Goal: Find contact information

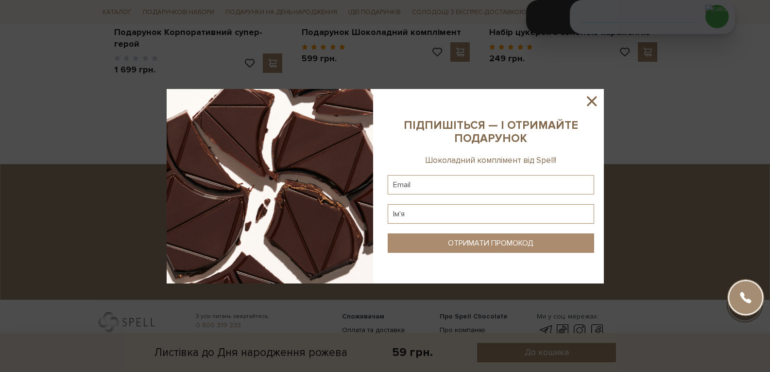
scroll to position [1269, 0]
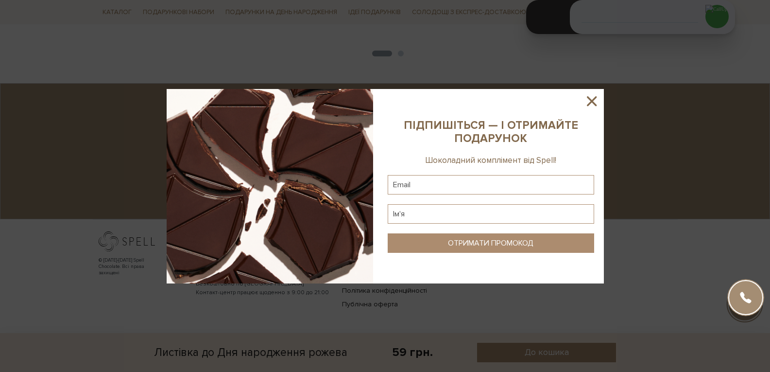
click at [588, 100] on icon at bounding box center [591, 101] width 17 height 17
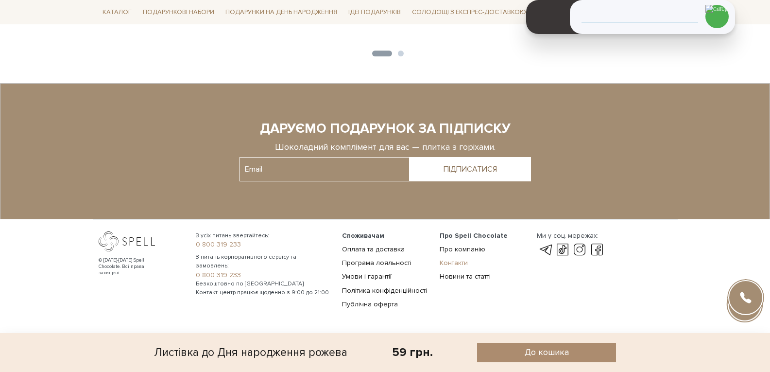
click at [452, 259] on link "Контакти" at bounding box center [454, 262] width 28 height 8
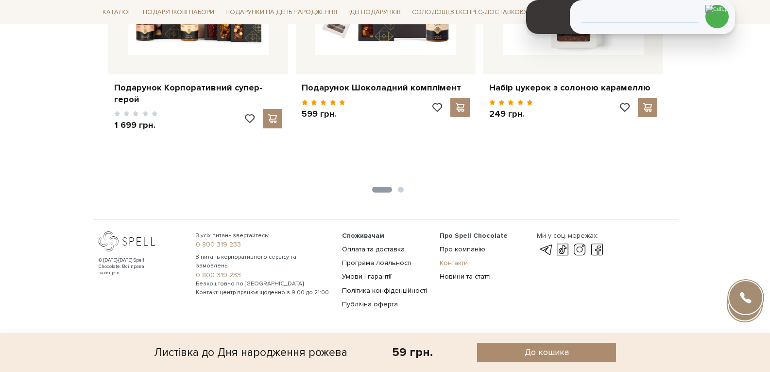
scroll to position [1133, 0]
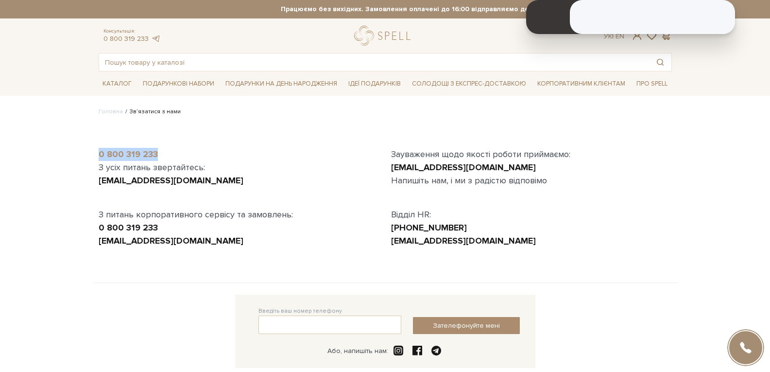
drag, startPoint x: 160, startPoint y: 149, endPoint x: 98, endPoint y: 154, distance: 61.9
click at [99, 154] on div "0 800 319 233" at bounding box center [239, 154] width 281 height 13
drag, startPoint x: 209, startPoint y: 180, endPoint x: 97, endPoint y: 180, distance: 112.2
click at [97, 180] on div "0 800 319 233 З усіх питань звертайтесь: [EMAIL_ADDRESS][DOMAIN_NAME] З питань …" at bounding box center [239, 198] width 292 height 100
copy link "[EMAIL_ADDRESS][DOMAIN_NAME]"
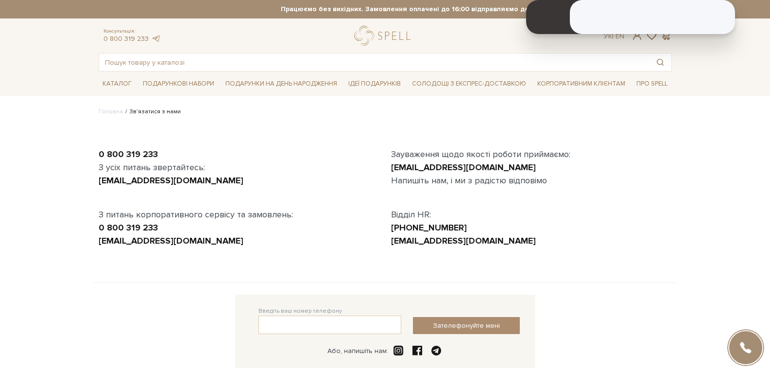
click at [5, 210] on body "Подарункові набори SALE Корпоративним клієнтам Доставка і оплата Консультація: …" at bounding box center [385, 268] width 770 height 537
drag, startPoint x: 97, startPoint y: 150, endPoint x: 155, endPoint y: 151, distance: 57.8
click at [155, 151] on div "0 800 319 233 З усіх питань звертайтесь: [EMAIL_ADDRESS][DOMAIN_NAME] З питань …" at bounding box center [239, 198] width 292 height 100
copy link "0 800 319 233"
